Goal: Navigation & Orientation: Understand site structure

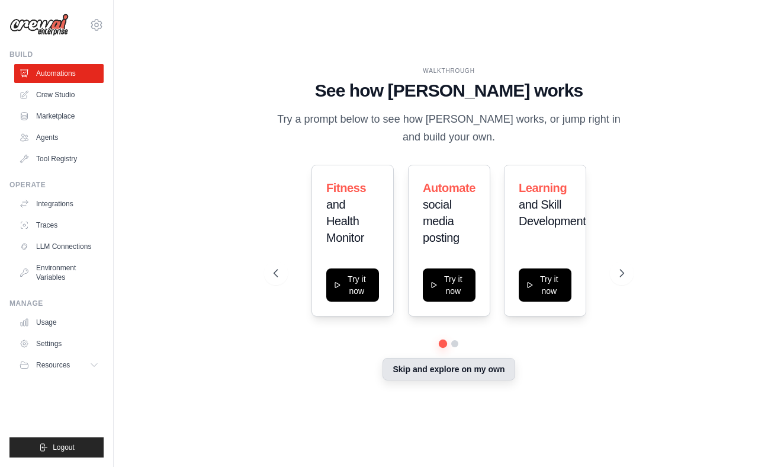
click at [430, 370] on button "Skip and explore on my own" at bounding box center [449, 369] width 132 height 23
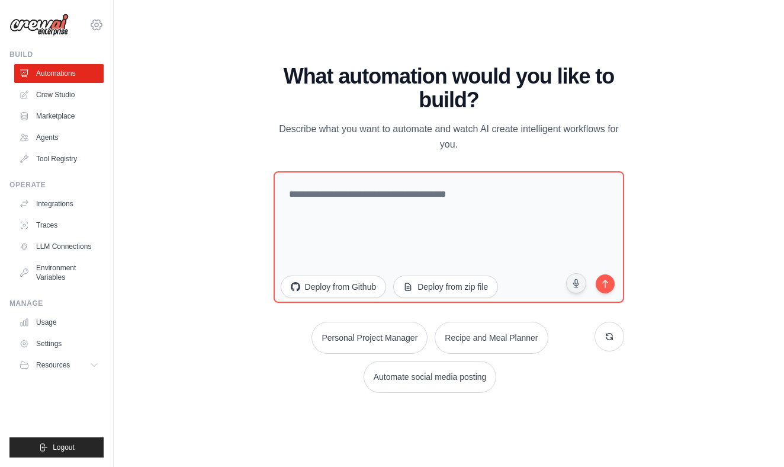
click at [91, 27] on icon at bounding box center [96, 25] width 14 height 14
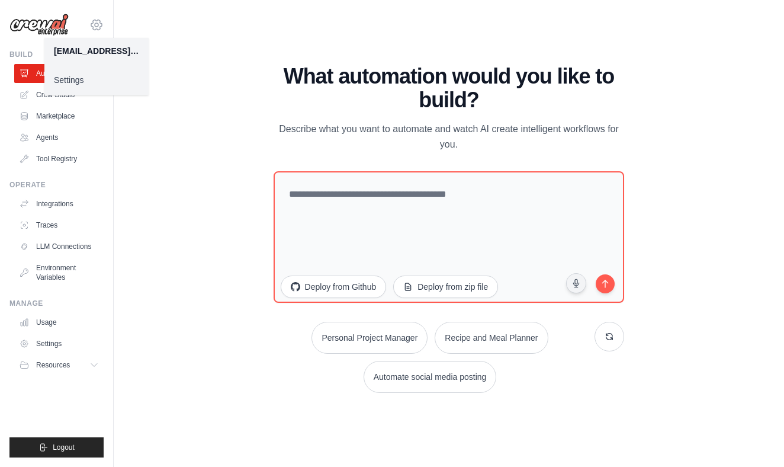
click at [97, 21] on icon at bounding box center [96, 25] width 14 height 14
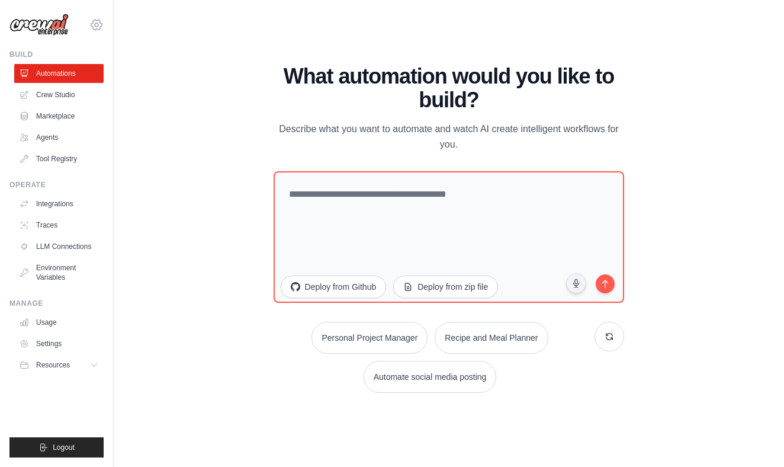
click at [97, 21] on icon at bounding box center [96, 25] width 14 height 14
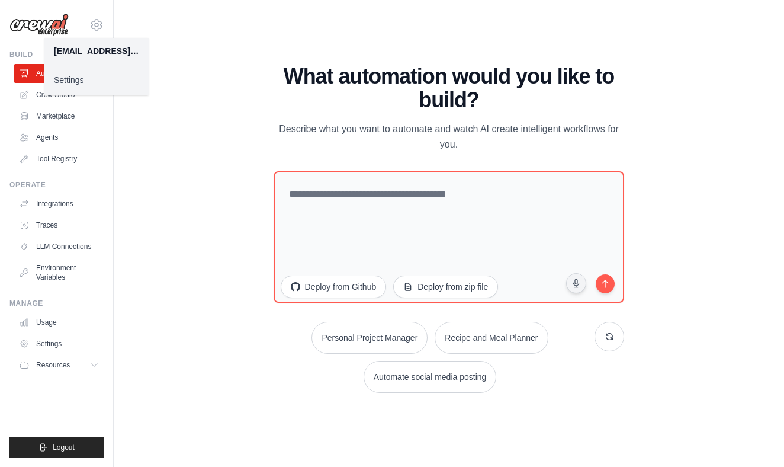
click at [85, 77] on link "Settings" at bounding box center [96, 79] width 104 height 21
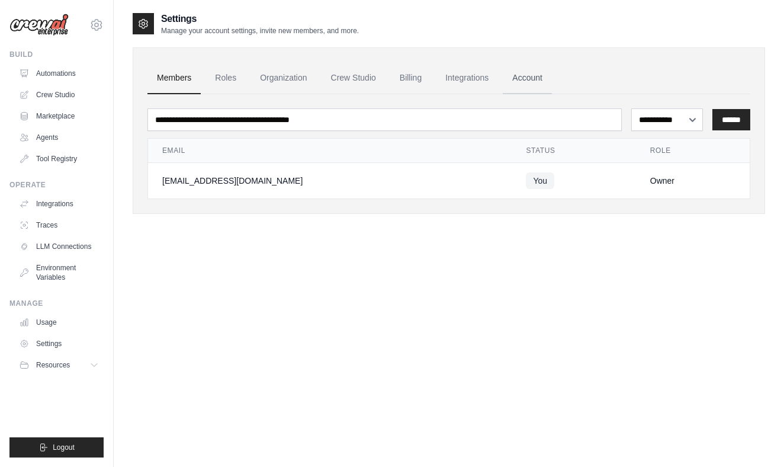
click at [528, 79] on link "Account" at bounding box center [527, 78] width 49 height 32
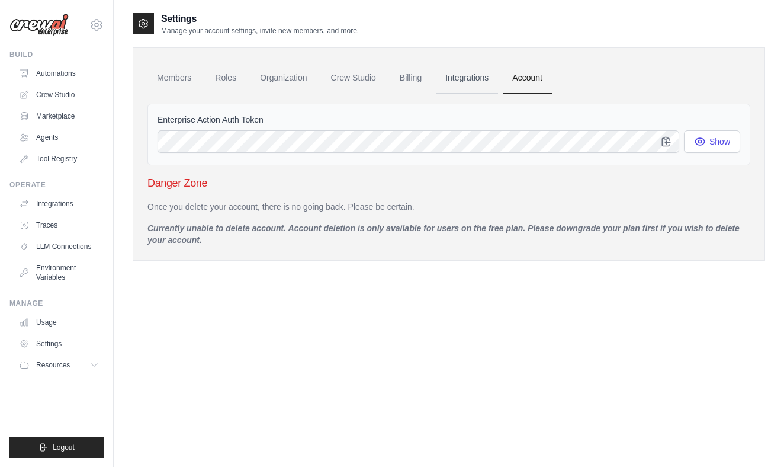
click at [470, 84] on link "Integrations" at bounding box center [467, 78] width 62 height 32
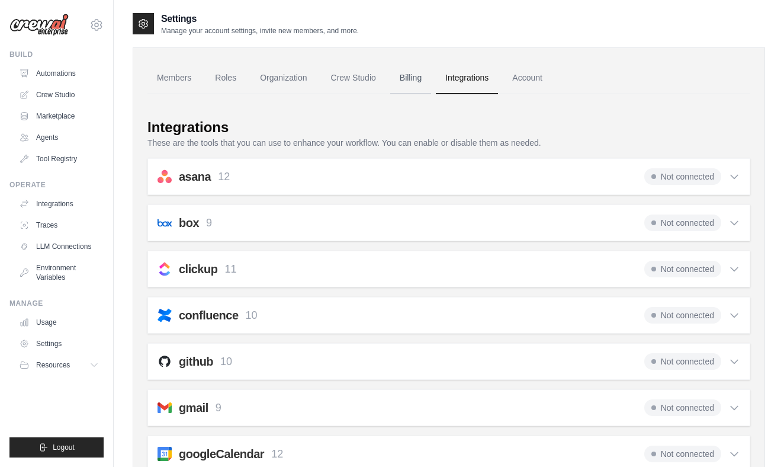
click at [412, 87] on link "Billing" at bounding box center [410, 78] width 41 height 32
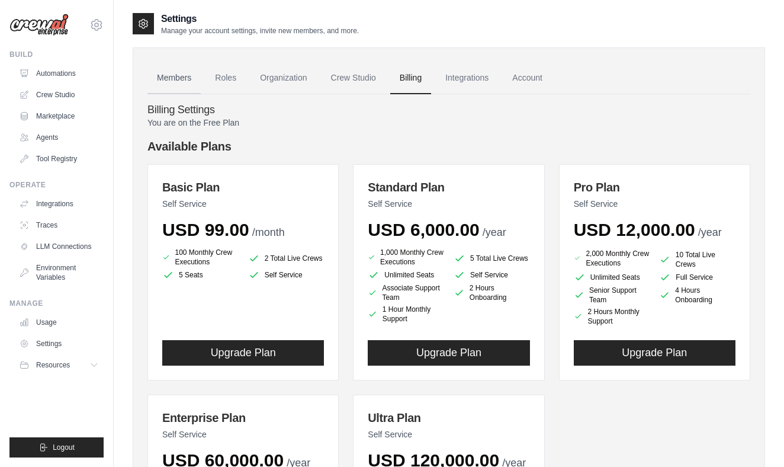
click at [173, 81] on link "Members" at bounding box center [174, 78] width 53 height 32
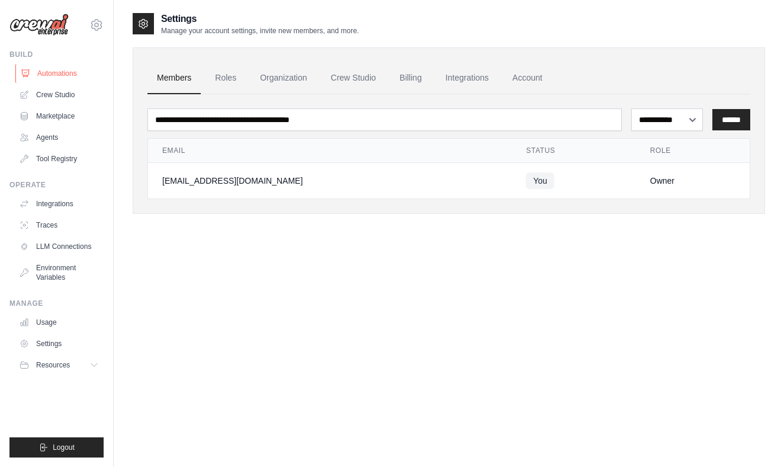
click at [52, 76] on link "Automations" at bounding box center [59, 73] width 89 height 19
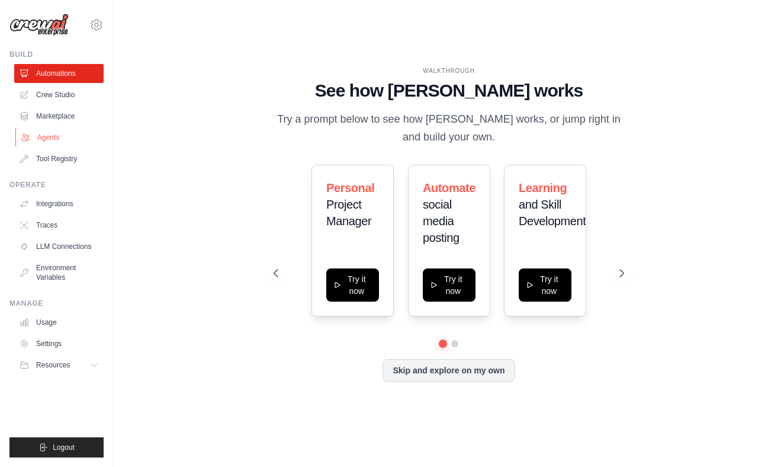
click at [52, 142] on link "Agents" at bounding box center [59, 137] width 89 height 19
